Goal: Task Accomplishment & Management: Manage account settings

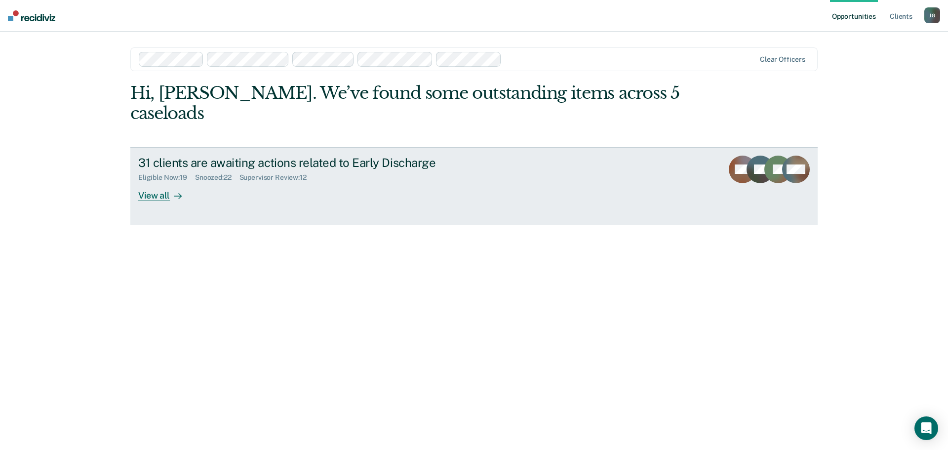
click at [161, 182] on div "View all" at bounding box center [165, 191] width 55 height 19
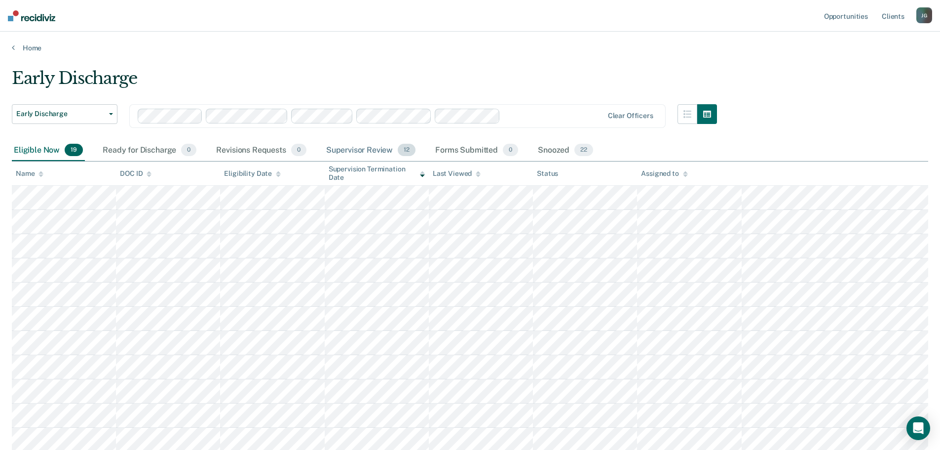
click at [366, 147] on div "Supervisor Review 12" at bounding box center [370, 151] width 93 height 22
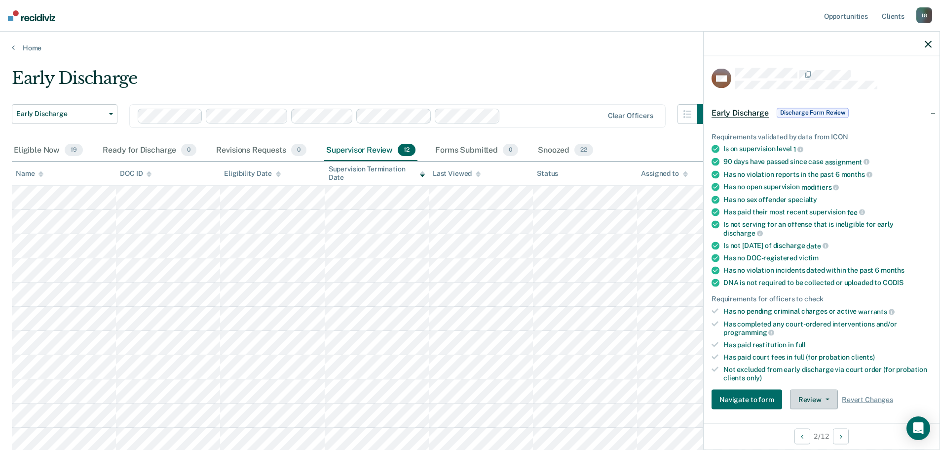
click at [818, 401] on button "Review" at bounding box center [814, 399] width 48 height 20
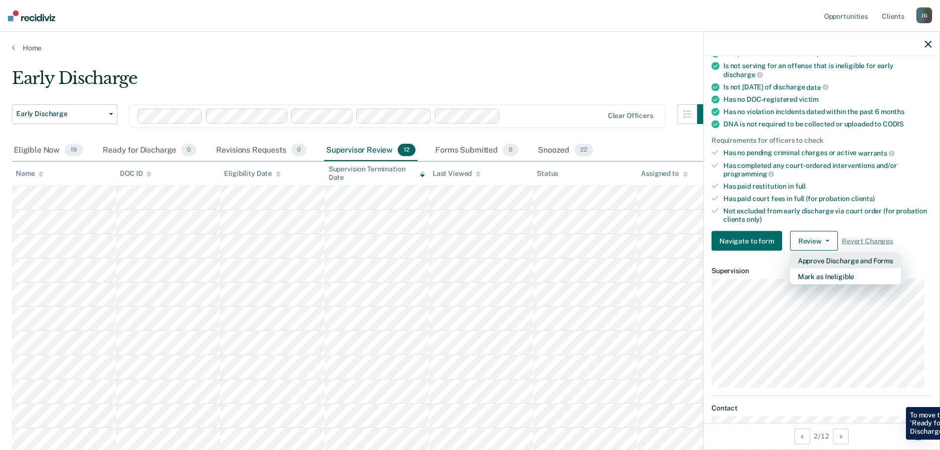
scroll to position [234, 0]
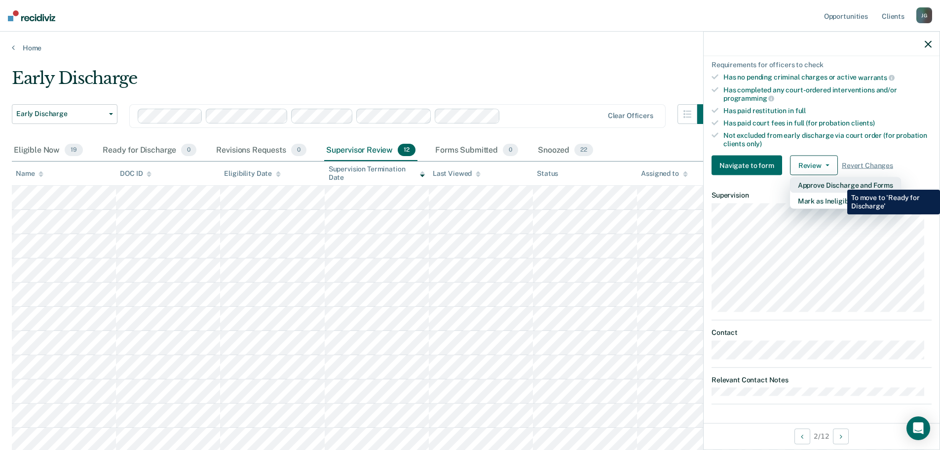
click at [840, 182] on button "Approve Discharge and Forms" at bounding box center [845, 185] width 111 height 16
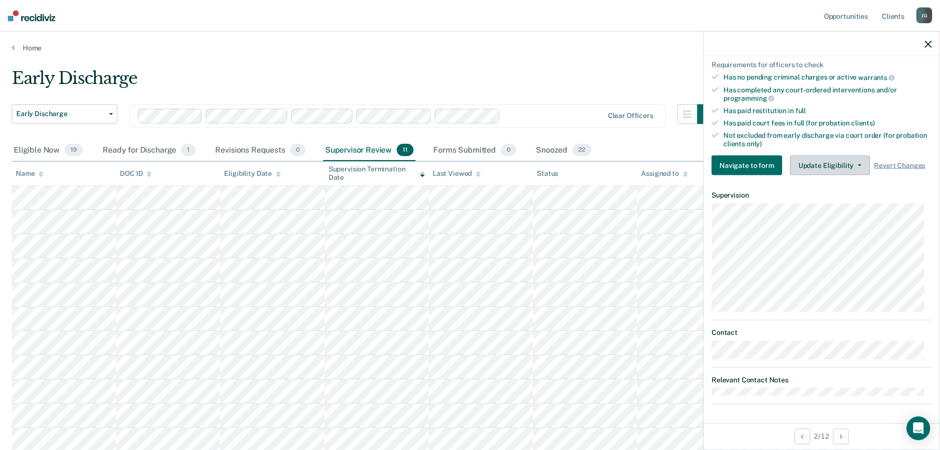
click at [847, 160] on button "Update Eligibility" at bounding box center [830, 165] width 80 height 20
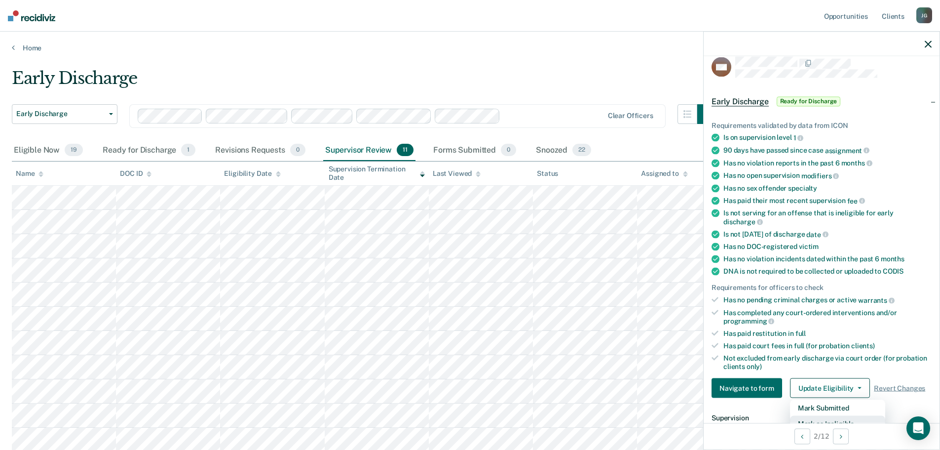
scroll to position [0, 0]
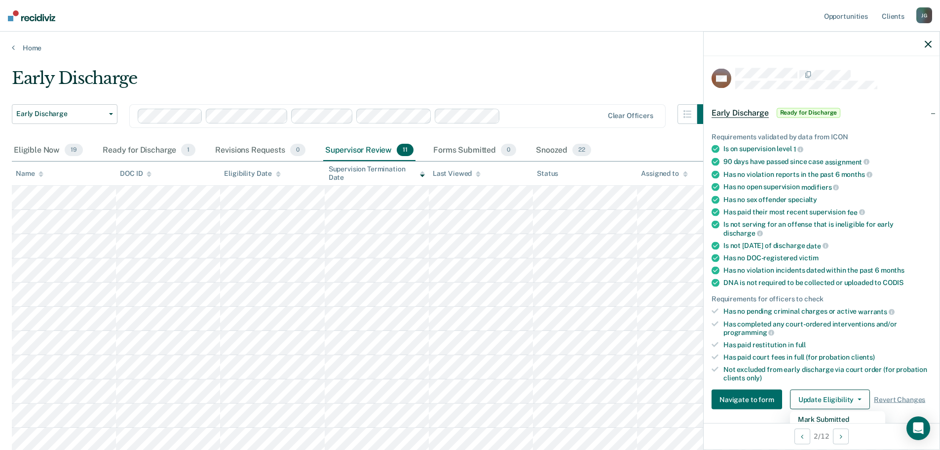
click at [927, 45] on icon "button" at bounding box center [928, 43] width 7 height 7
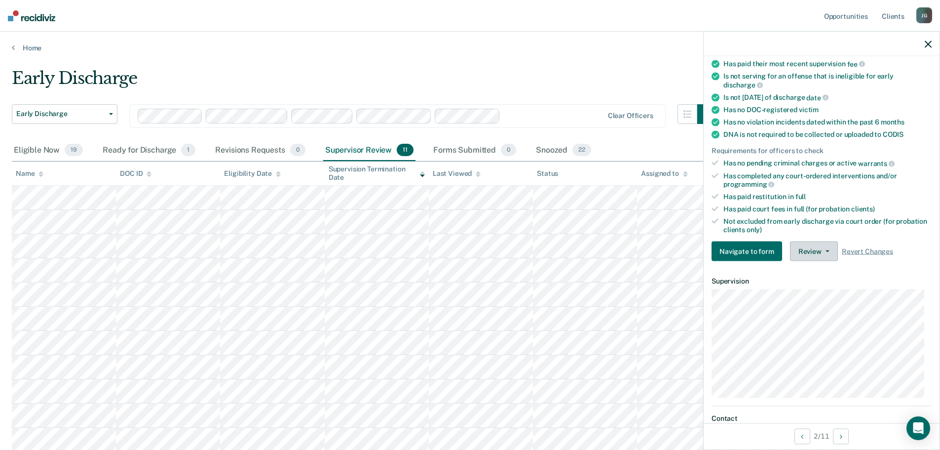
click at [822, 247] on button "Review" at bounding box center [814, 251] width 48 height 20
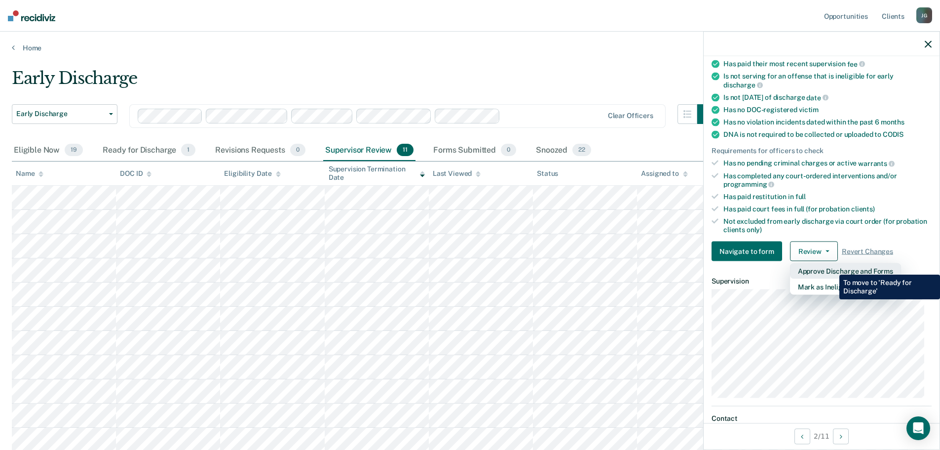
click at [832, 267] on button "Approve Discharge and Forms" at bounding box center [845, 271] width 111 height 16
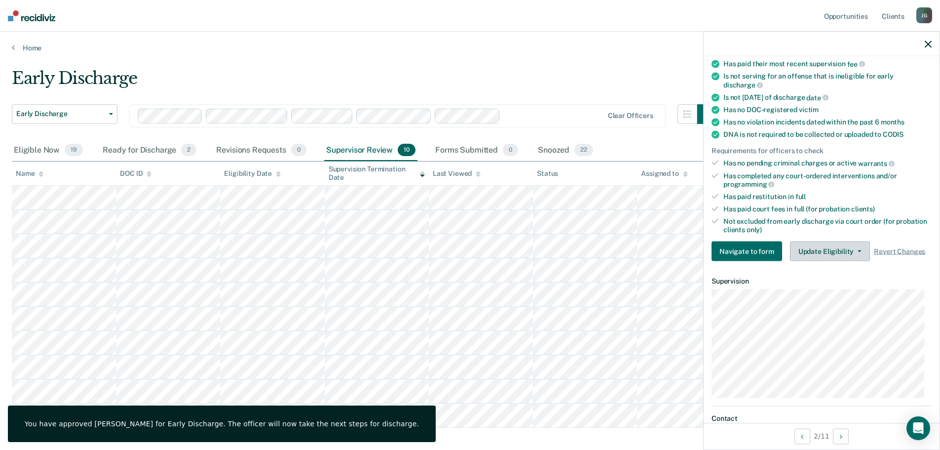
click at [837, 253] on button "Update Eligibility" at bounding box center [830, 251] width 80 height 20
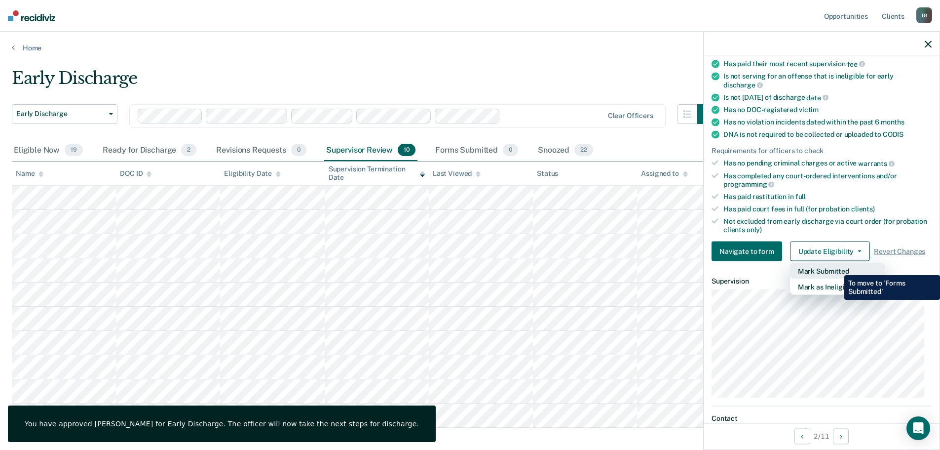
click at [837, 268] on button "Mark Submitted" at bounding box center [837, 271] width 95 height 16
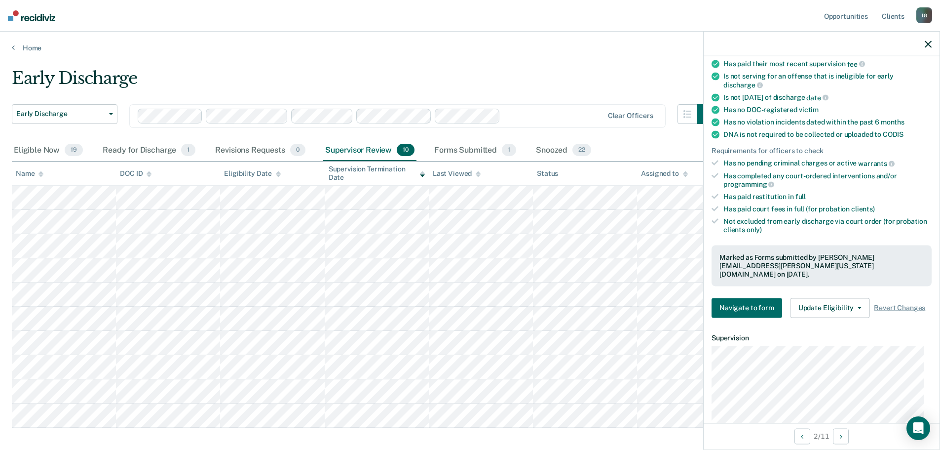
click at [929, 42] on icon "button" at bounding box center [928, 43] width 7 height 7
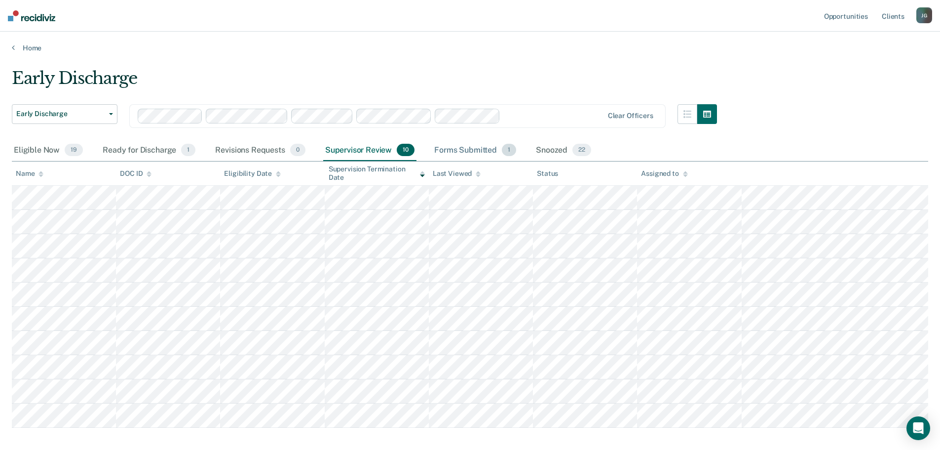
click at [470, 151] on div "Forms Submitted 1" at bounding box center [475, 151] width 86 height 22
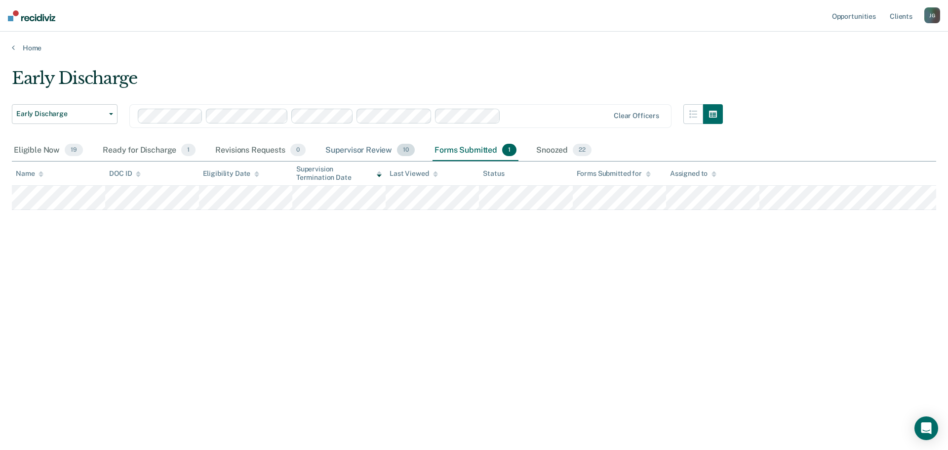
click at [366, 150] on div "Supervisor Review 10" at bounding box center [369, 151] width 93 height 22
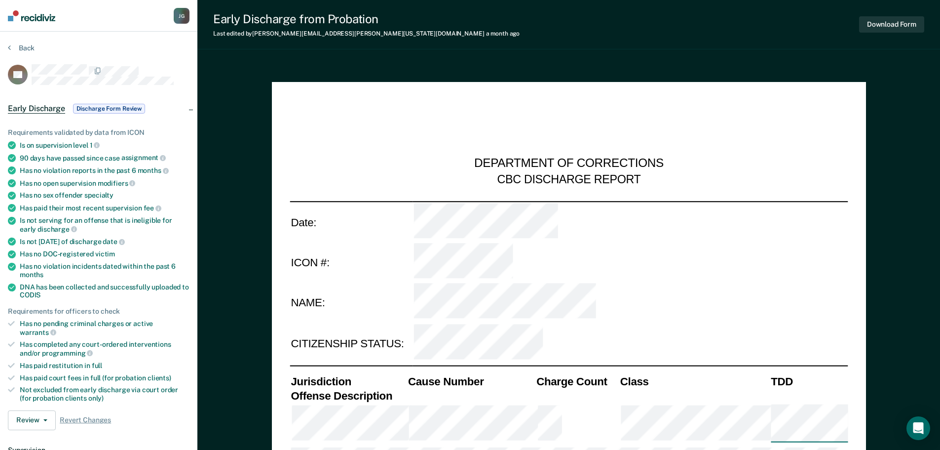
type textarea "x"
click at [25, 50] on button "Back" at bounding box center [21, 47] width 27 height 9
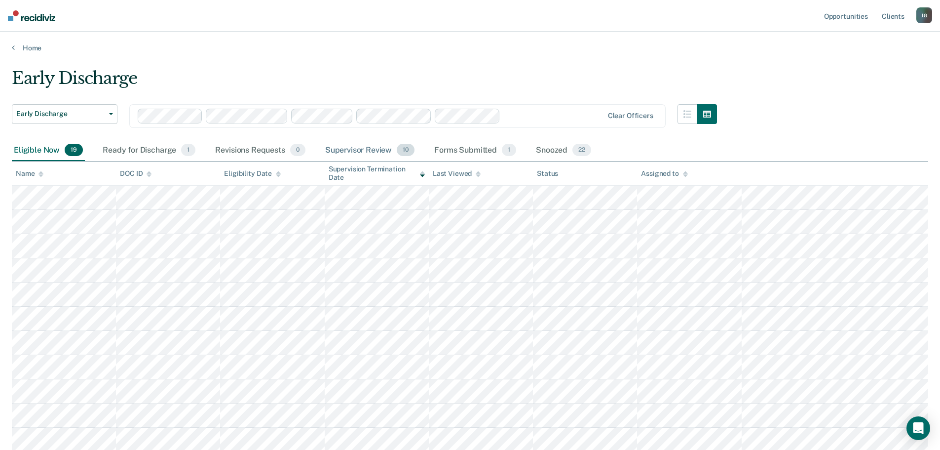
click at [355, 150] on div "Supervisor Review 10" at bounding box center [369, 151] width 93 height 22
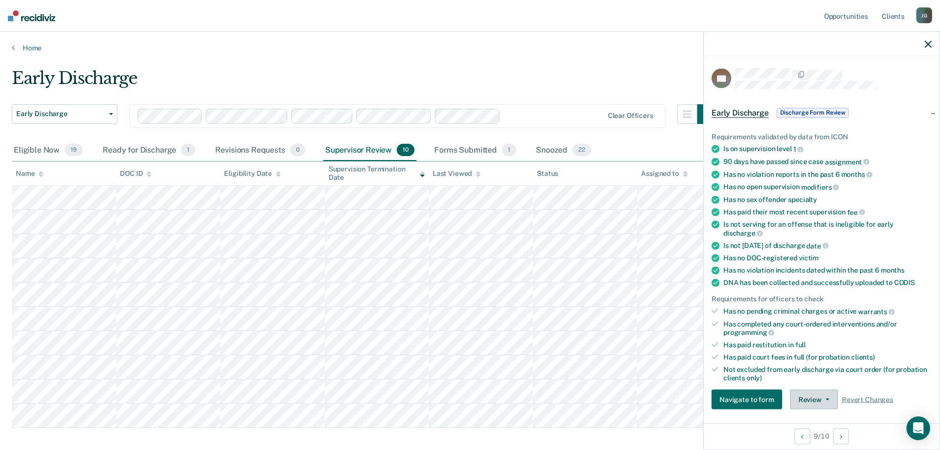
click at [813, 398] on button "Review" at bounding box center [814, 399] width 48 height 20
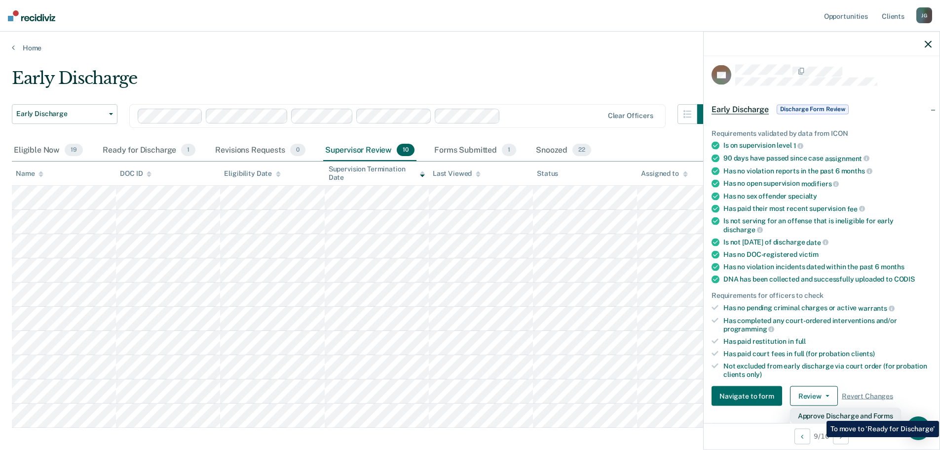
click at [819, 413] on button "Approve Discharge and Forms" at bounding box center [845, 416] width 111 height 16
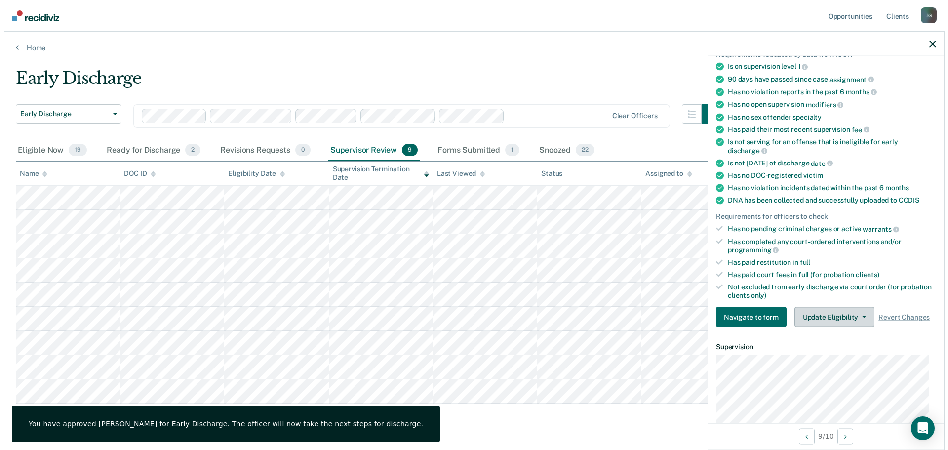
scroll to position [102, 0]
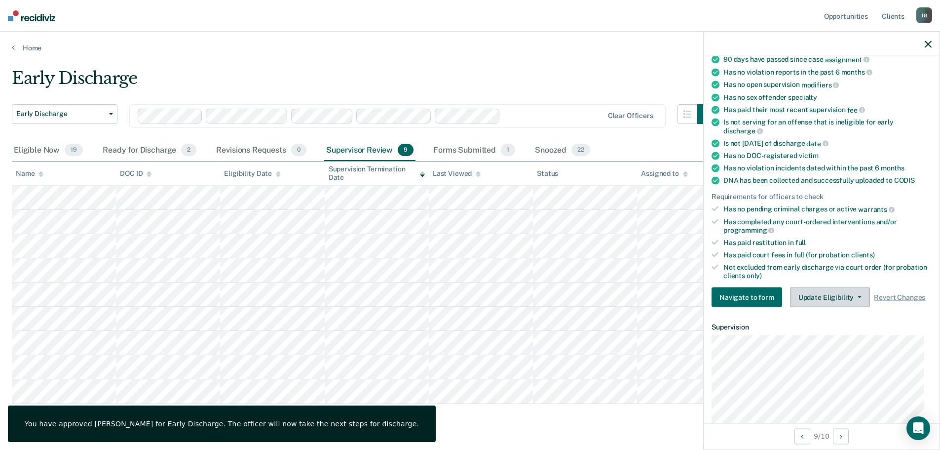
click at [824, 293] on button "Update Eligibility" at bounding box center [830, 297] width 80 height 20
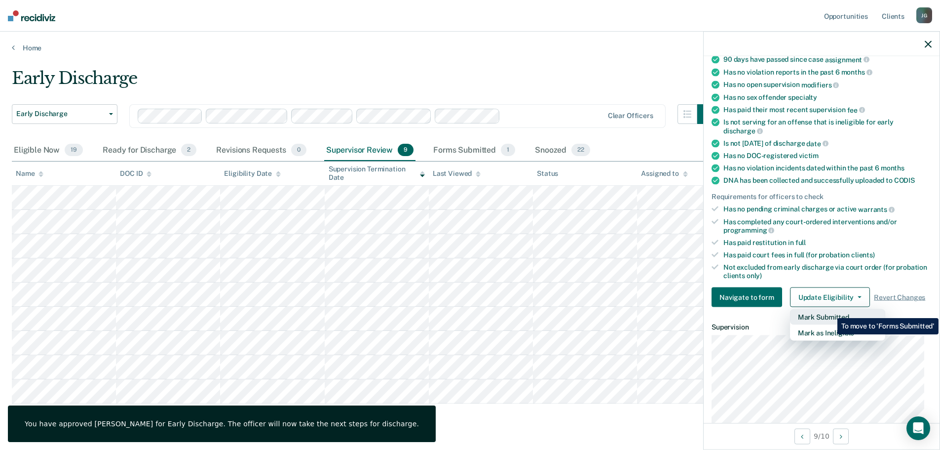
click at [830, 310] on button "Mark Submitted" at bounding box center [837, 317] width 95 height 16
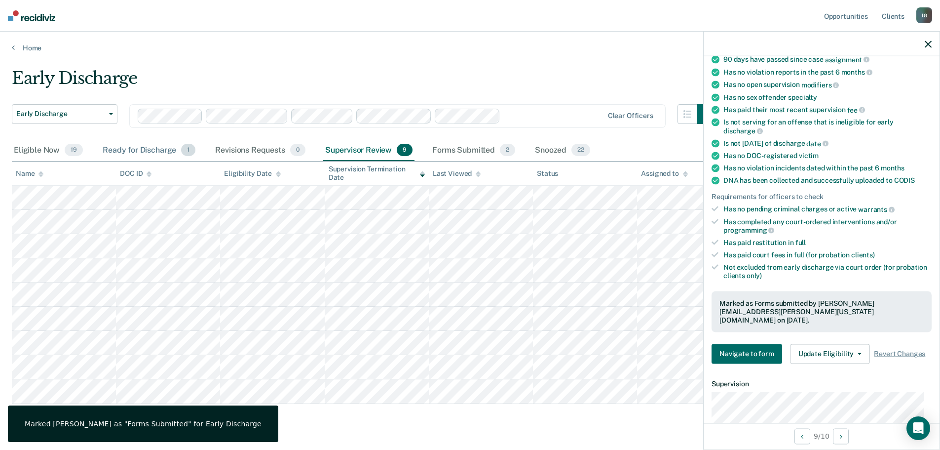
click at [146, 153] on div "Ready for Discharge 1" at bounding box center [149, 151] width 97 height 22
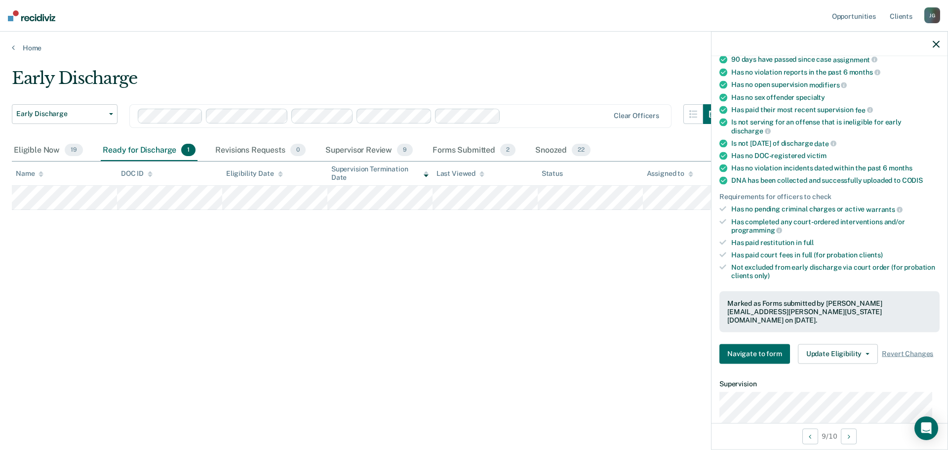
click at [935, 43] on icon "button" at bounding box center [935, 43] width 7 height 7
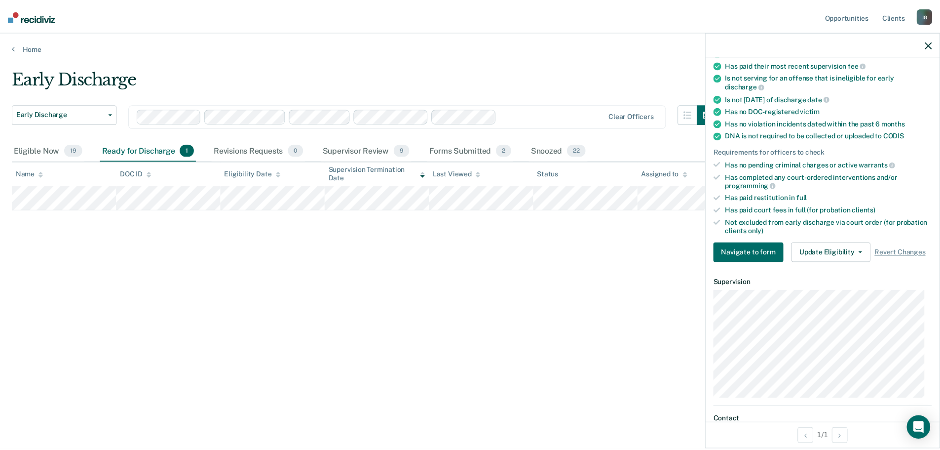
scroll to position [148, 0]
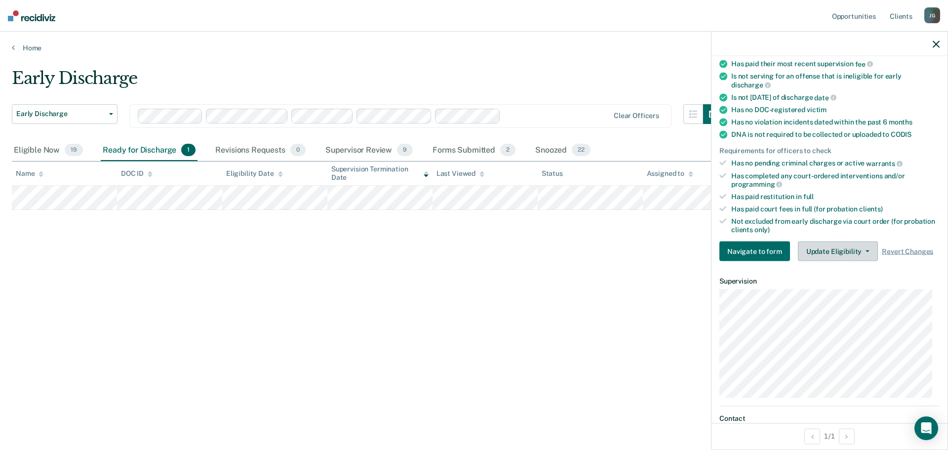
click at [865, 250] on icon "button" at bounding box center [867, 251] width 4 height 2
click at [897, 247] on span "Revert Changes" at bounding box center [907, 251] width 51 height 8
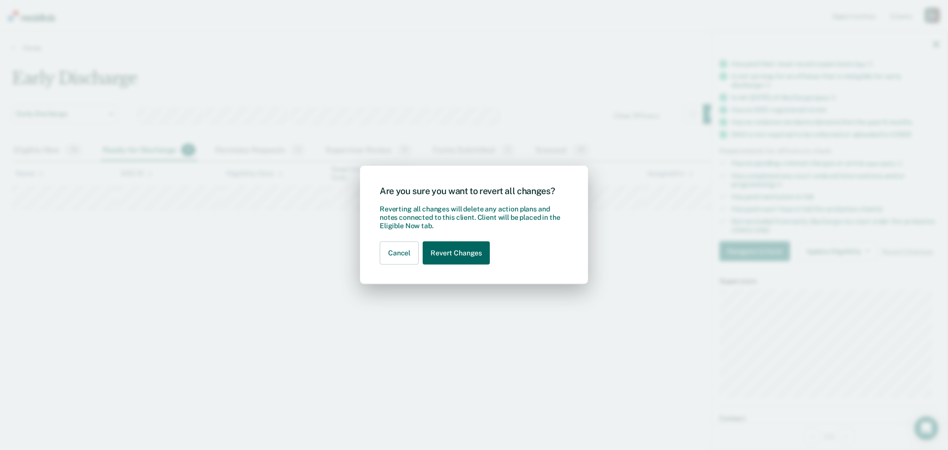
click at [451, 253] on button "Revert Changes" at bounding box center [456, 252] width 67 height 23
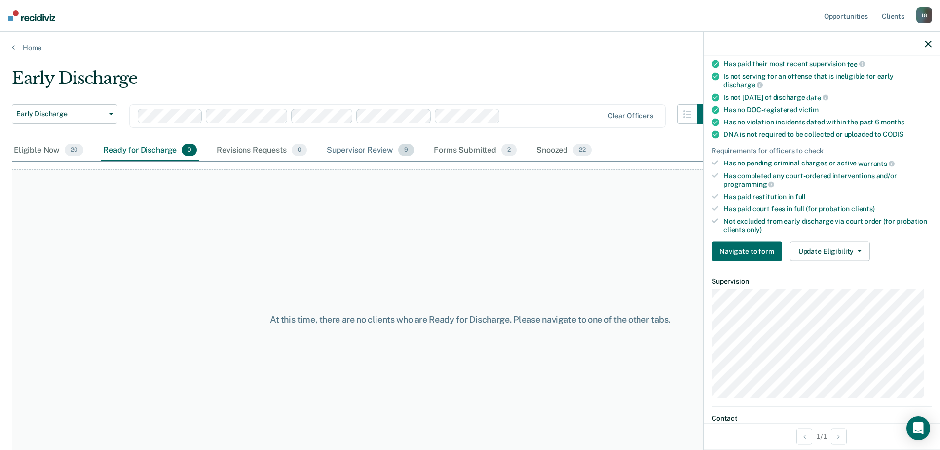
click at [364, 149] on div "Supervisor Review 9" at bounding box center [371, 151] width 92 height 22
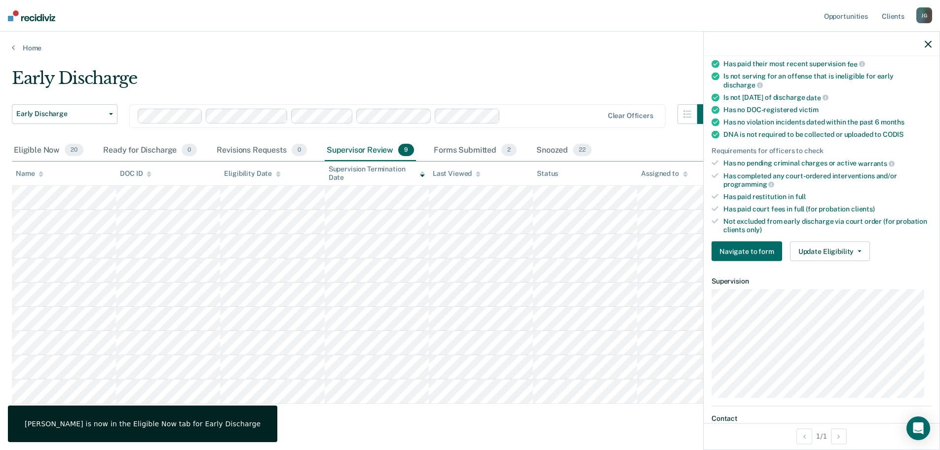
click at [927, 45] on icon "button" at bounding box center [928, 43] width 7 height 7
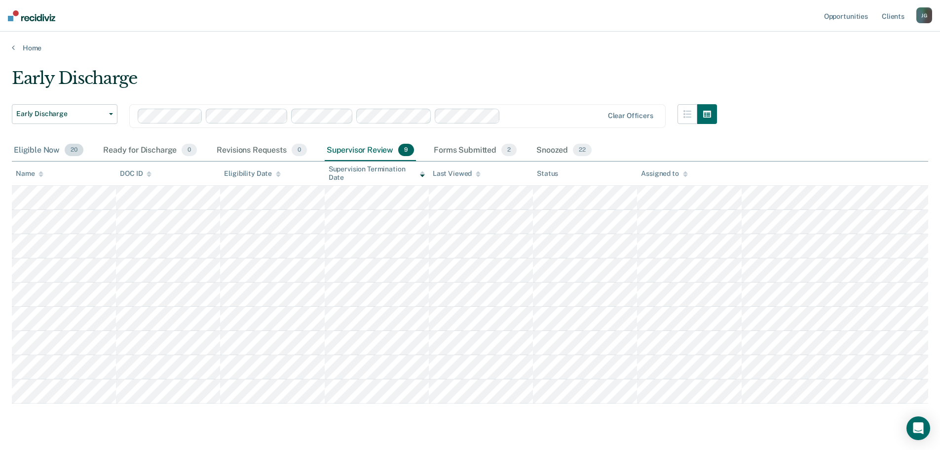
click at [47, 145] on div "Eligible Now 20" at bounding box center [49, 151] width 74 height 22
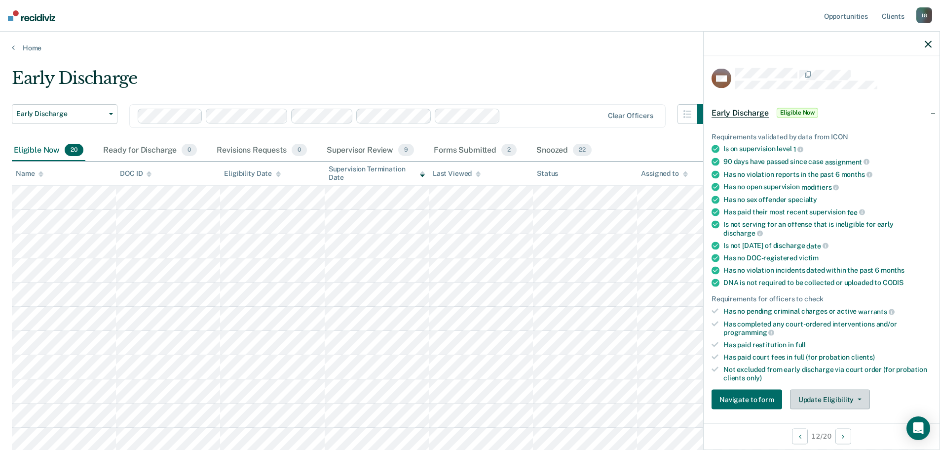
click at [841, 396] on button "Update Eligibility" at bounding box center [830, 399] width 80 height 20
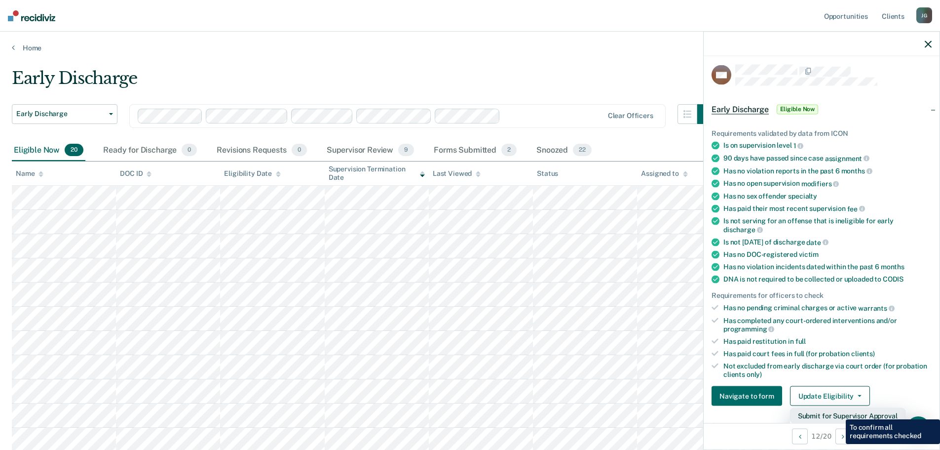
click at [839, 412] on button "Submit for Supervisor Approval" at bounding box center [848, 416] width 116 height 16
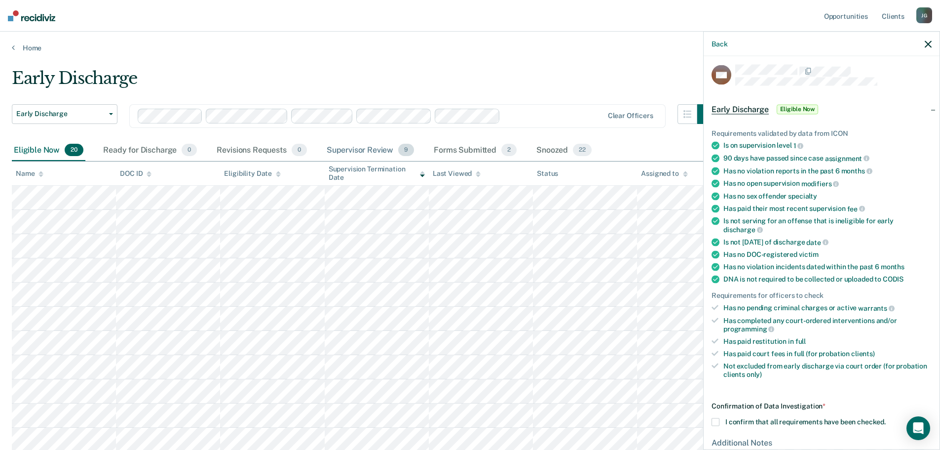
click at [373, 146] on div "Supervisor Review 9" at bounding box center [371, 151] width 92 height 22
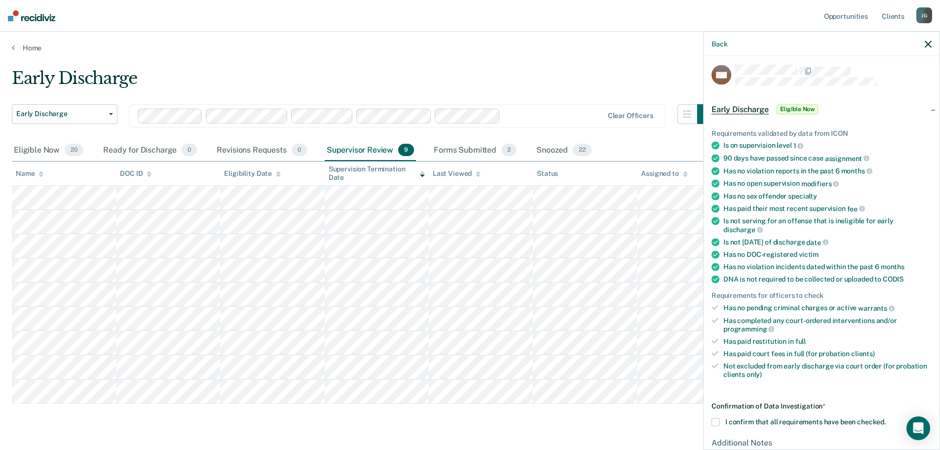
click at [931, 44] on icon "button" at bounding box center [928, 43] width 7 height 7
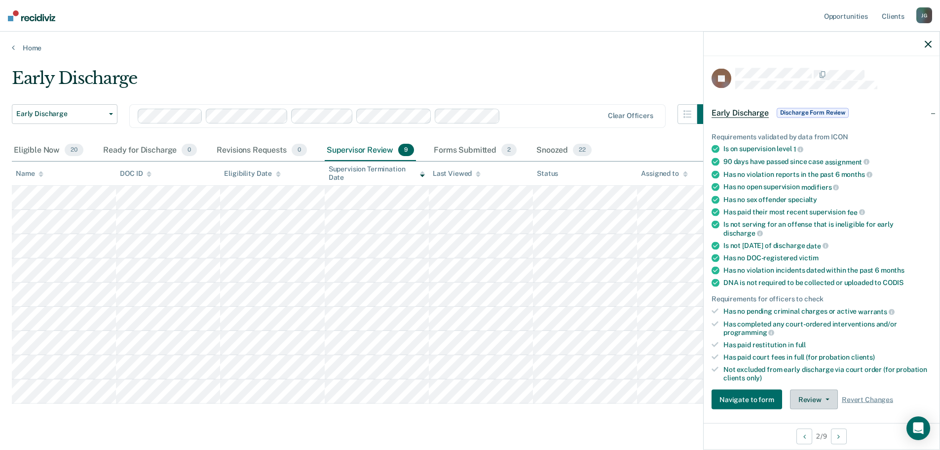
click at [821, 403] on button "Review" at bounding box center [814, 399] width 48 height 20
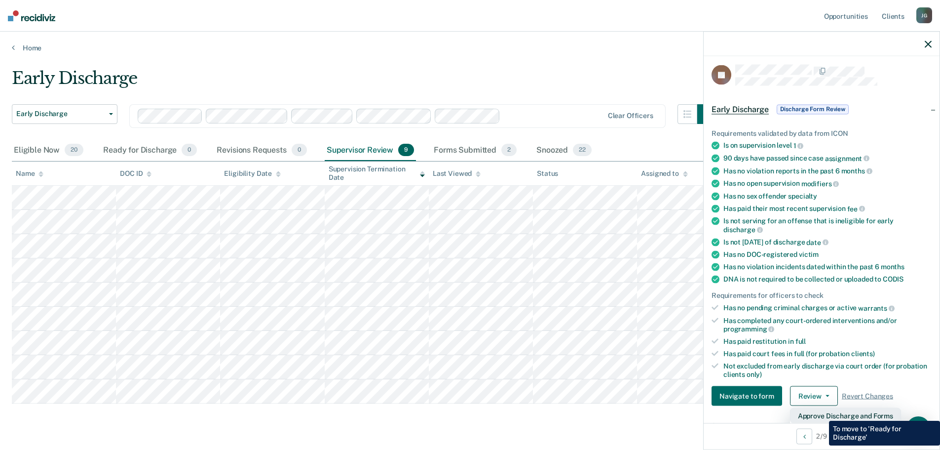
click at [822, 413] on button "Approve Discharge and Forms" at bounding box center [845, 416] width 111 height 16
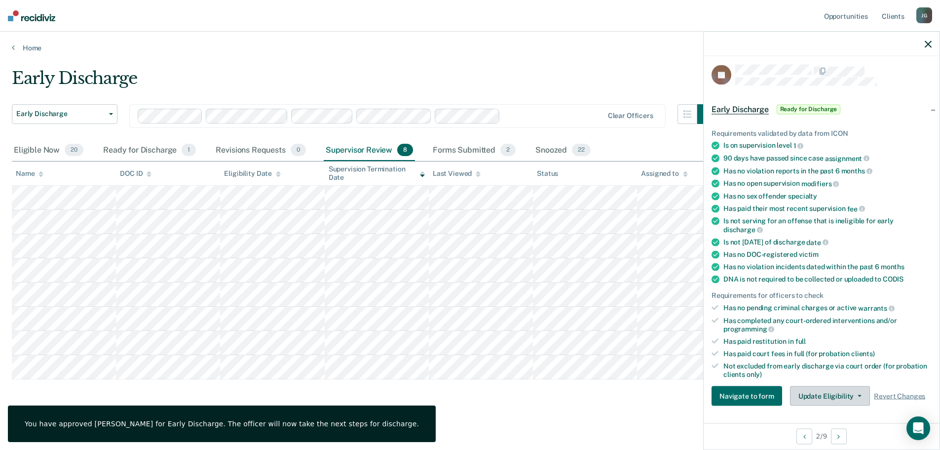
click at [820, 397] on button "Update Eligibility" at bounding box center [830, 396] width 80 height 20
click at [822, 412] on button "Mark Submitted" at bounding box center [837, 416] width 95 height 16
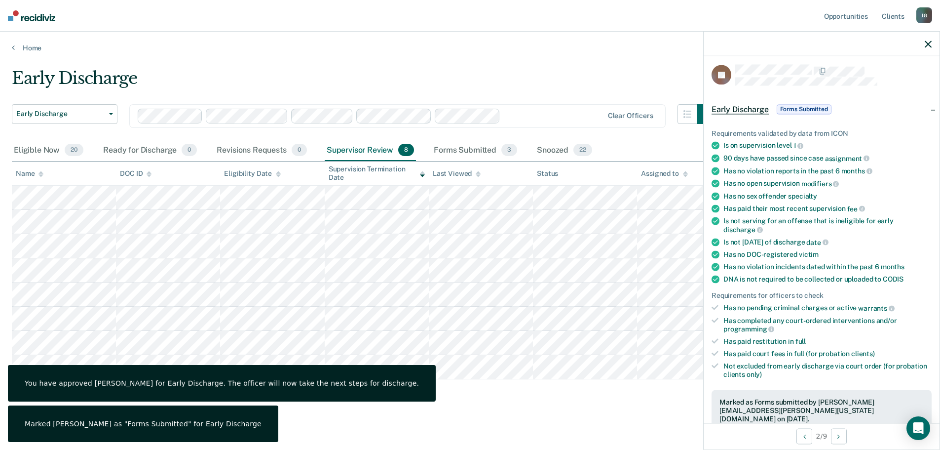
click at [927, 42] on icon "button" at bounding box center [928, 43] width 7 height 7
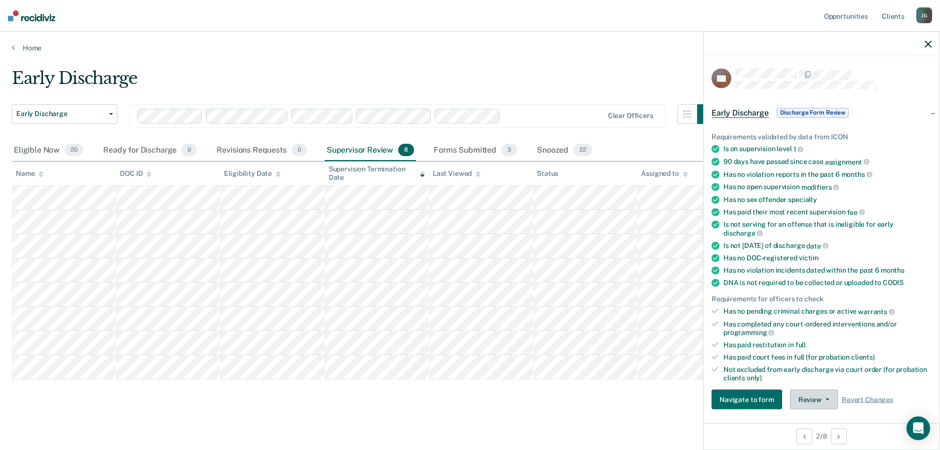
click at [826, 395] on button "Review" at bounding box center [814, 399] width 48 height 20
